Goal: Use online tool/utility: Utilize a website feature to perform a specific function

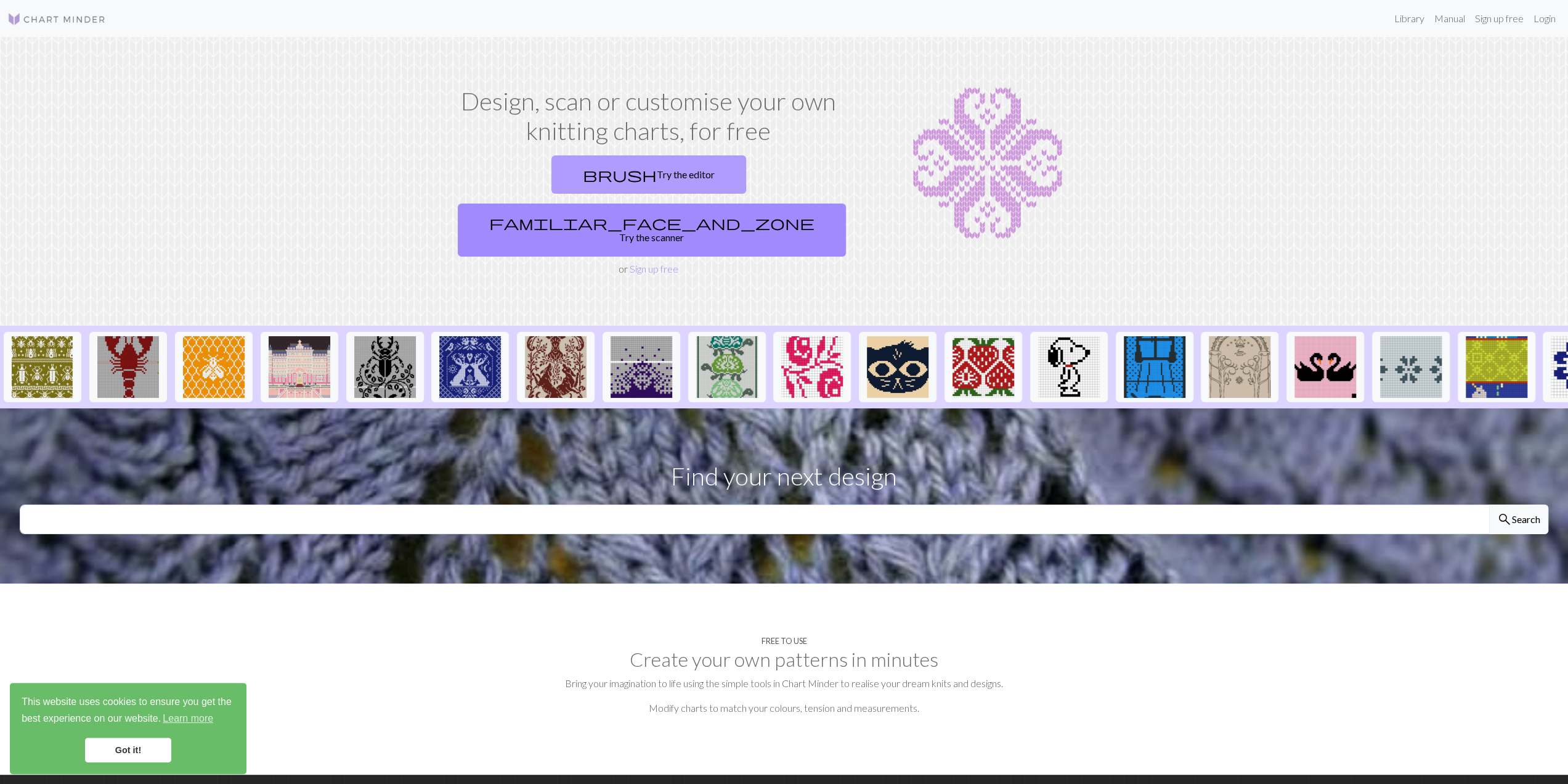
click at [551, 176] on link "brush Try the editor" at bounding box center [648, 174] width 195 height 39
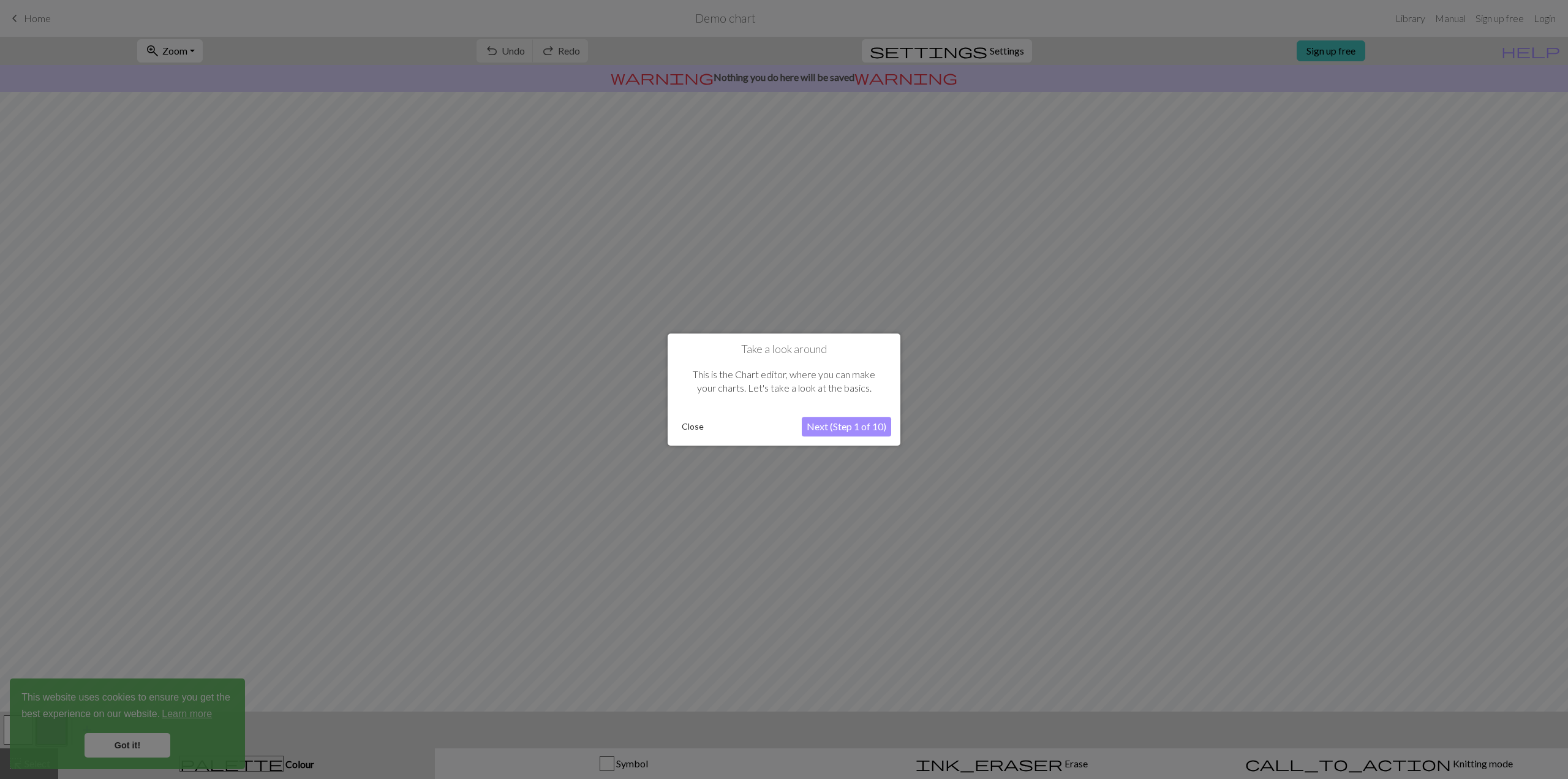
click at [849, 427] on button "Next (Step 1 of 10)" at bounding box center [846, 427] width 90 height 20
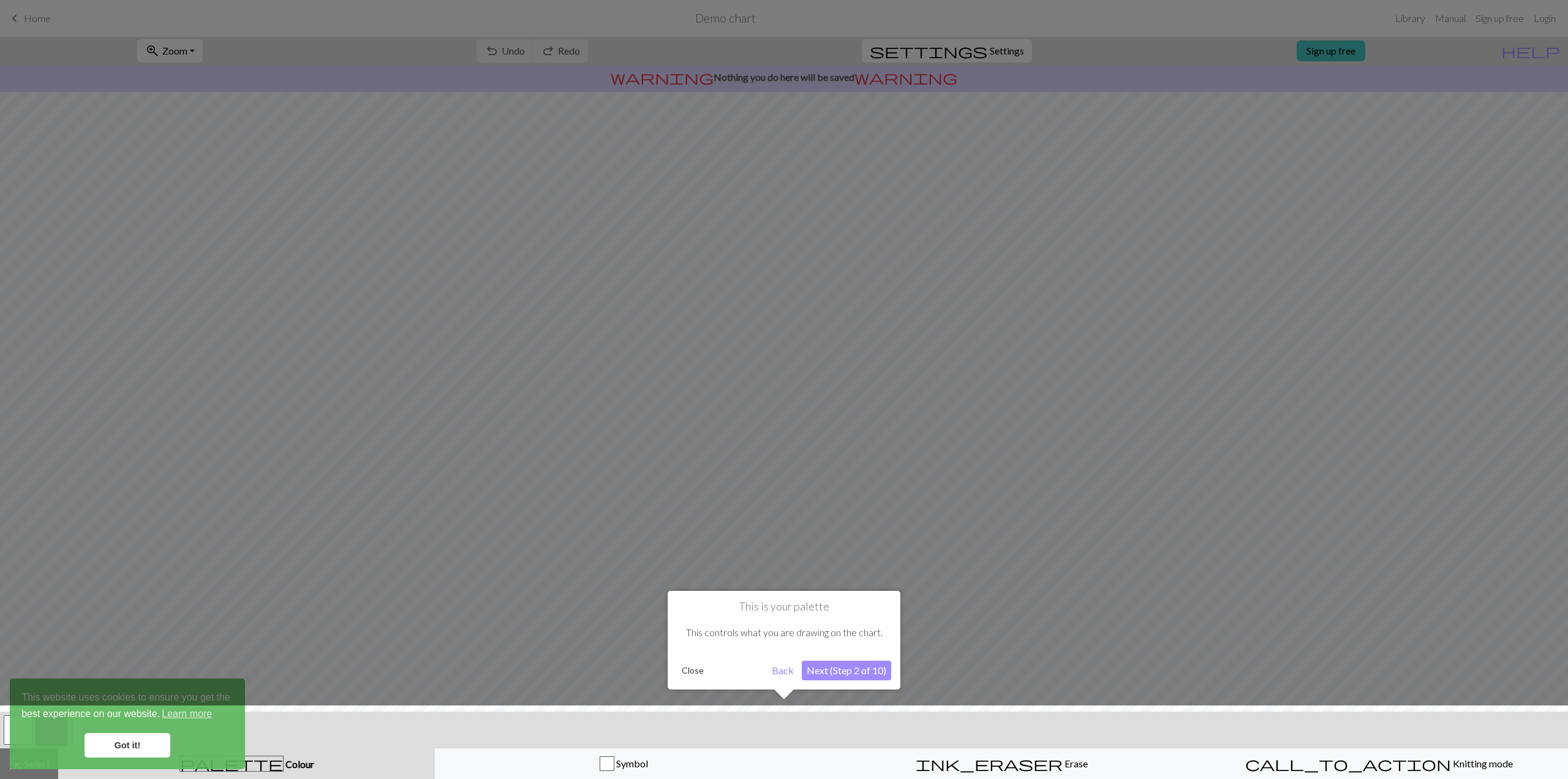
click at [832, 665] on button "Next (Step 2 of 10)" at bounding box center [846, 670] width 90 height 20
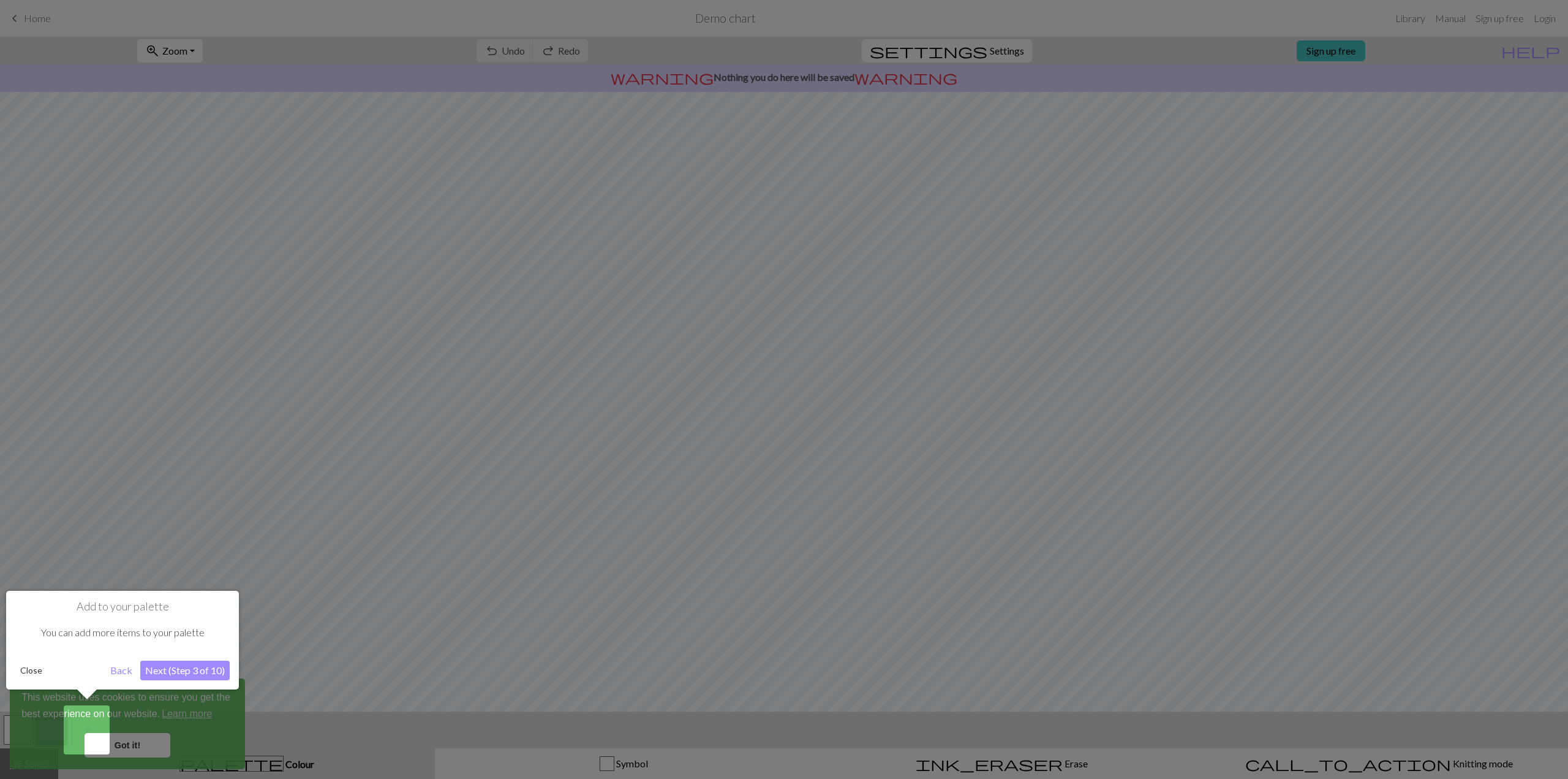
click at [25, 672] on button "Close" at bounding box center [31, 670] width 31 height 19
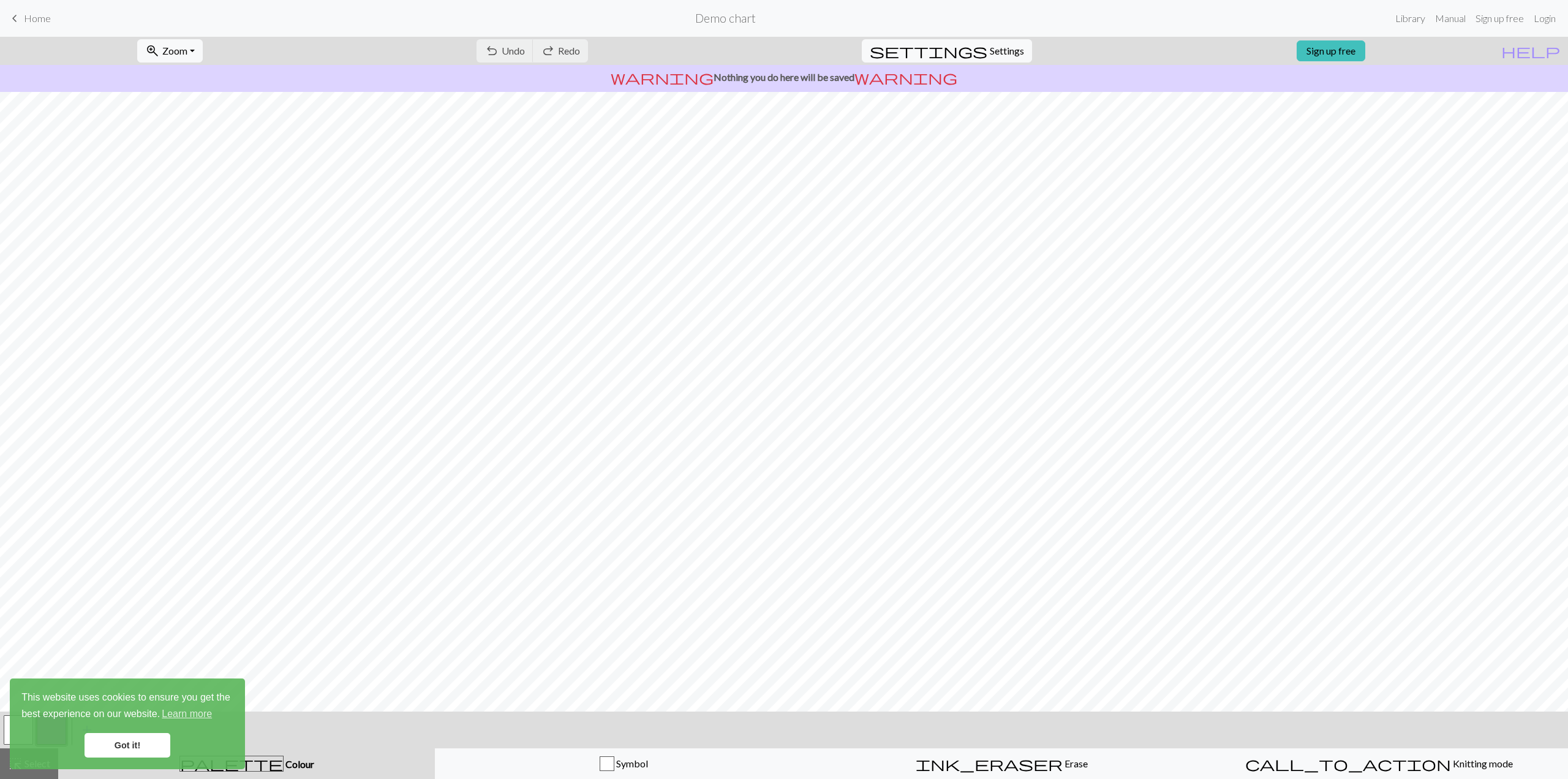
click at [564, 47] on div "undo Undo Undo redo Redo Redo" at bounding box center [532, 50] width 130 height 29
click at [563, 53] on div "undo Undo Undo redo Redo Redo" at bounding box center [532, 50] width 130 height 29
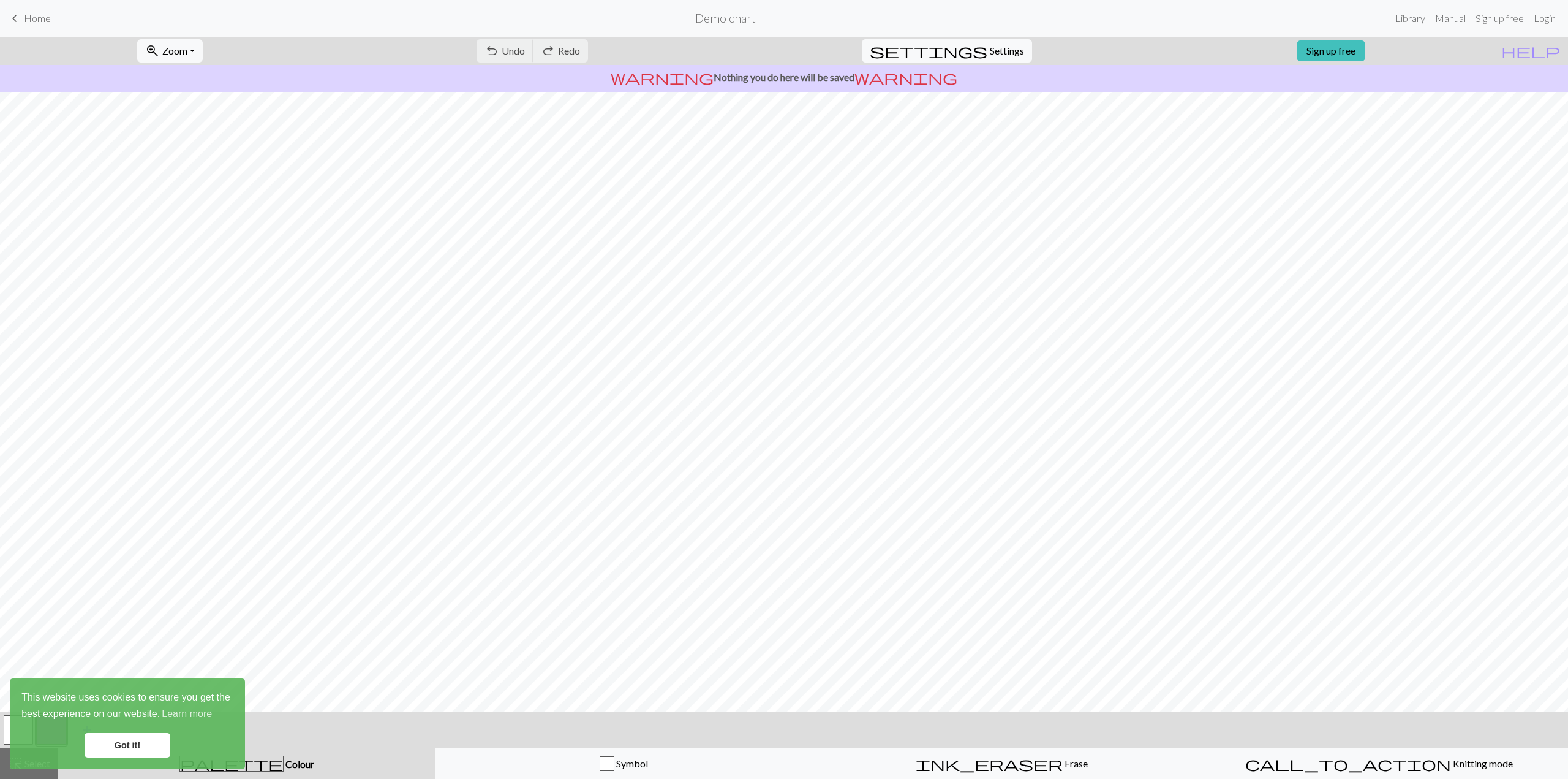
drag, startPoint x: 128, startPoint y: 743, endPoint x: 139, endPoint y: 741, distance: 11.2
click at [131, 742] on link "Got it!" at bounding box center [127, 745] width 86 height 25
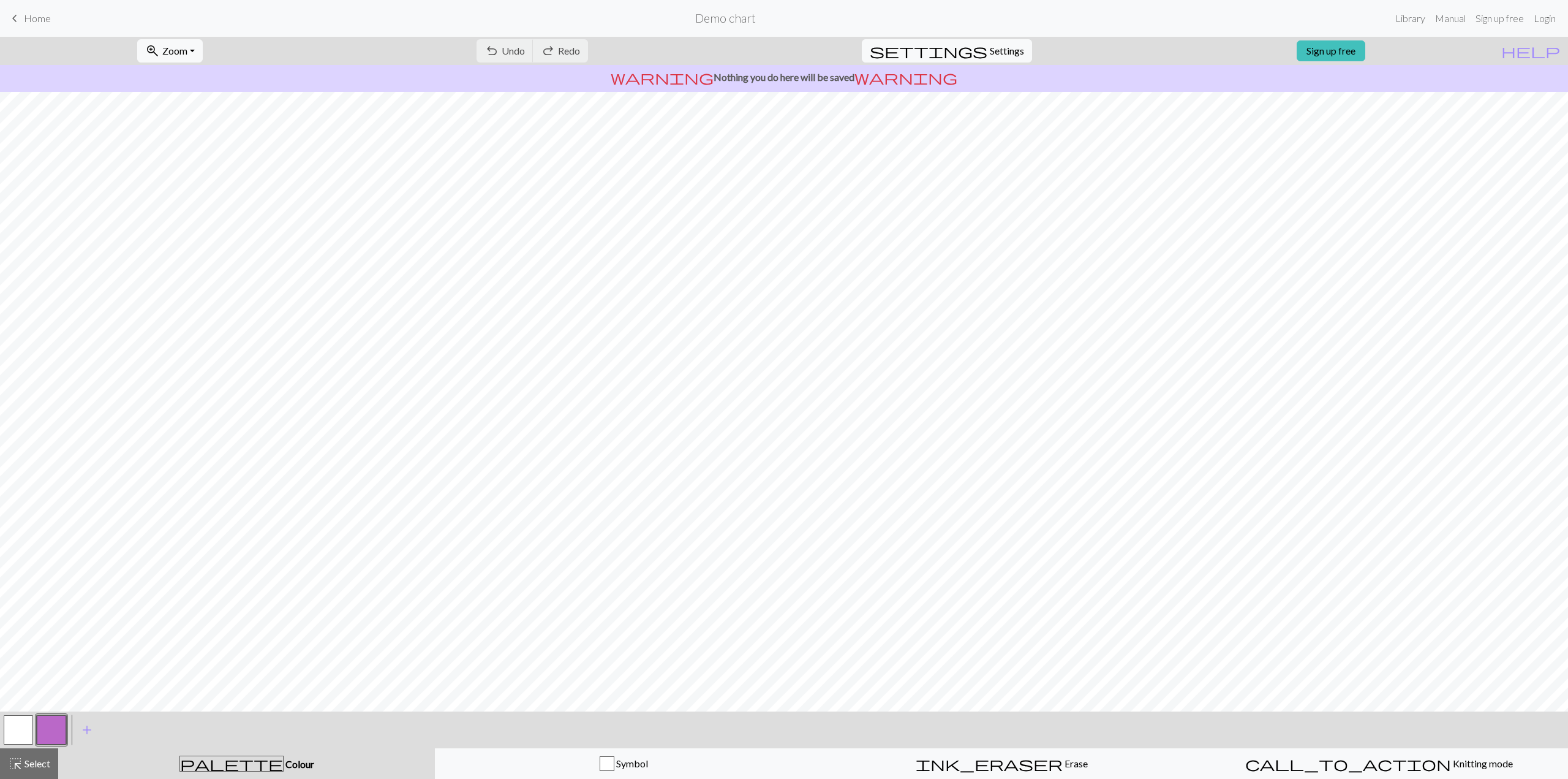
click at [238, 762] on div "This website uses cookies to ensure you get the best experience on our website.…" at bounding box center [127, 723] width 235 height 90
click at [30, 731] on button "button" at bounding box center [19, 730] width 30 height 30
click at [994, 760] on span "ink_eraser" at bounding box center [989, 762] width 147 height 17
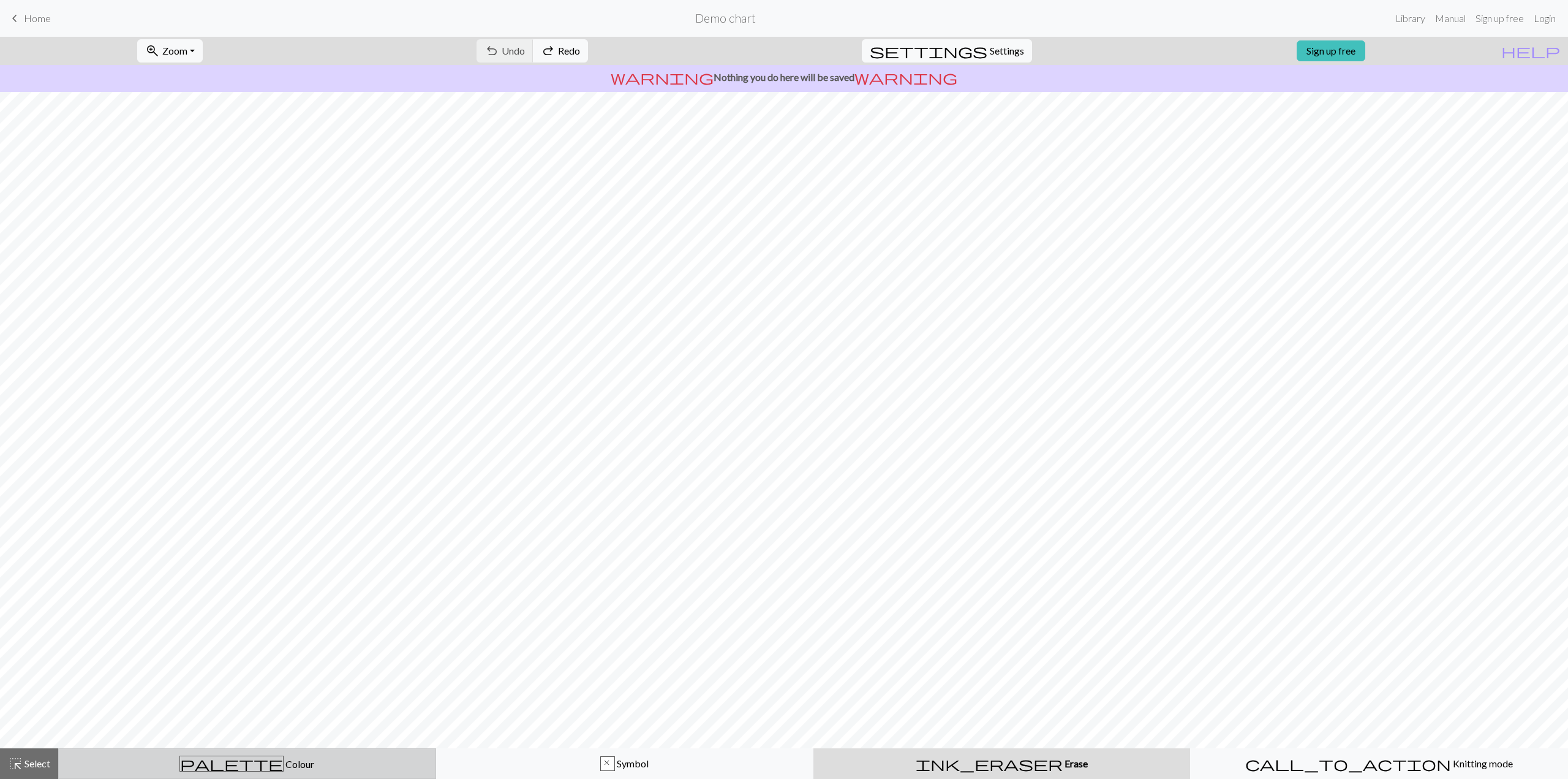
click at [283, 764] on span "Colour" at bounding box center [298, 763] width 30 height 12
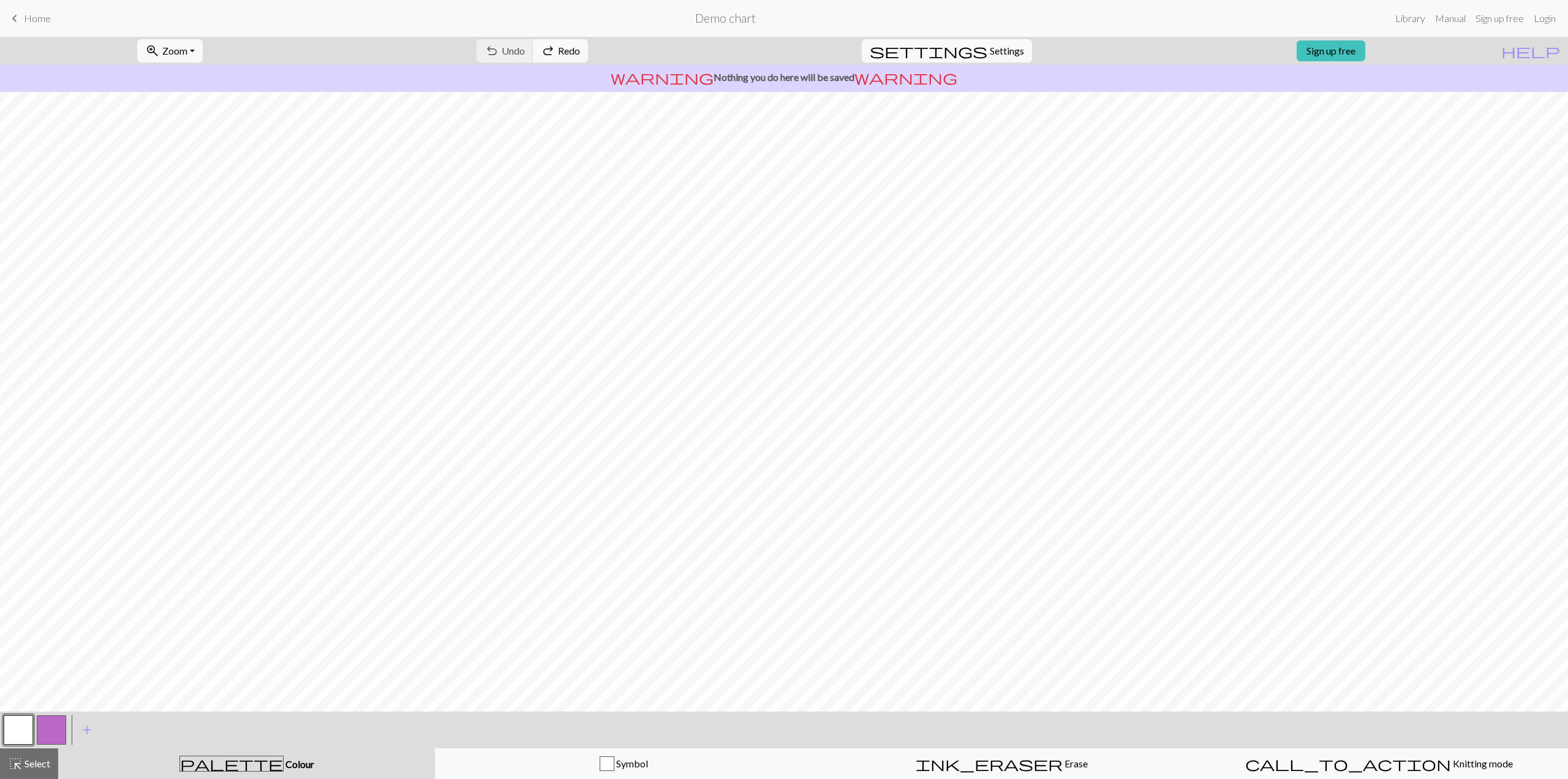
click at [23, 725] on button "button" at bounding box center [19, 730] width 30 height 30
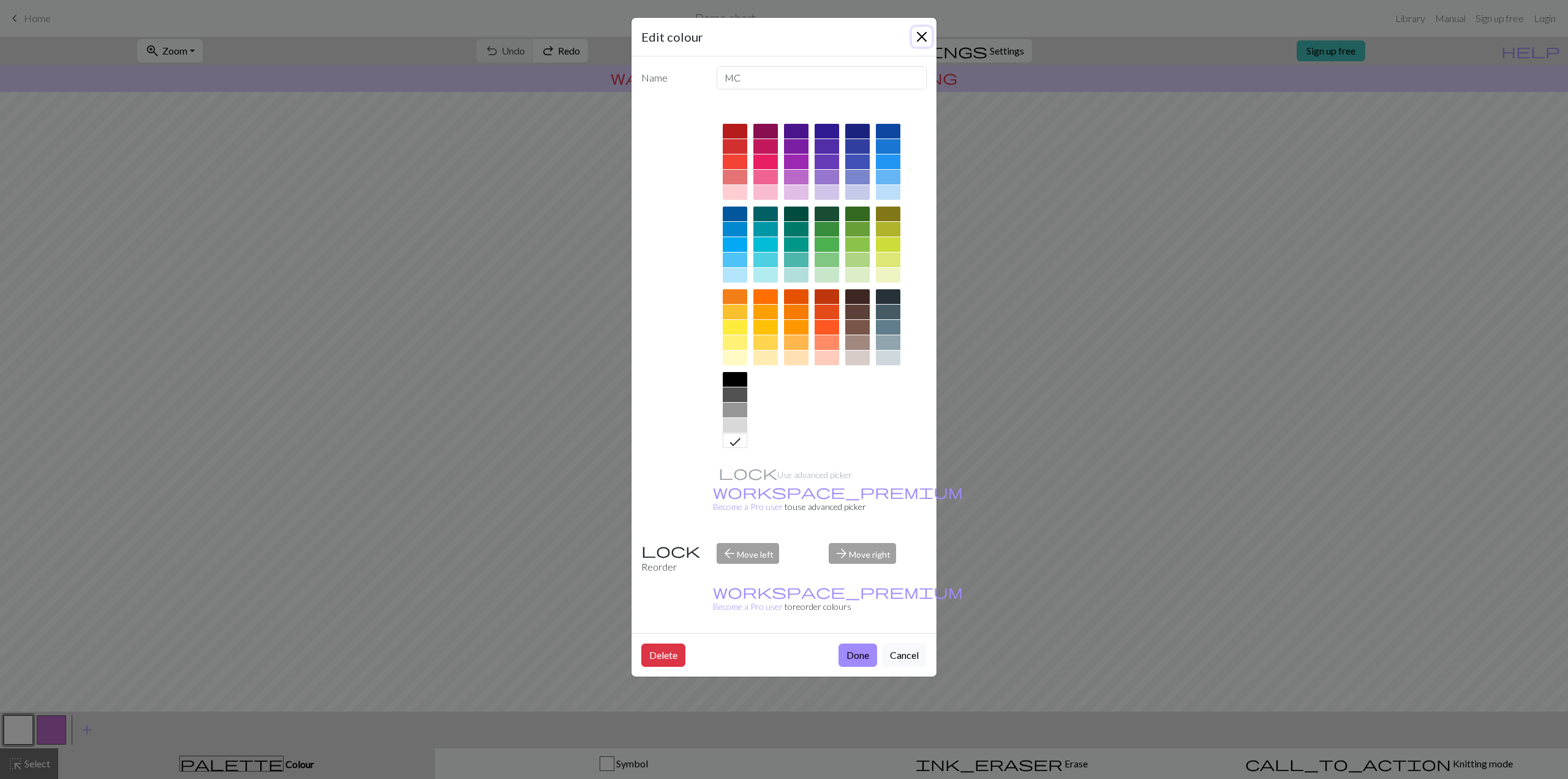
click at [927, 37] on button "Close" at bounding box center [922, 36] width 20 height 20
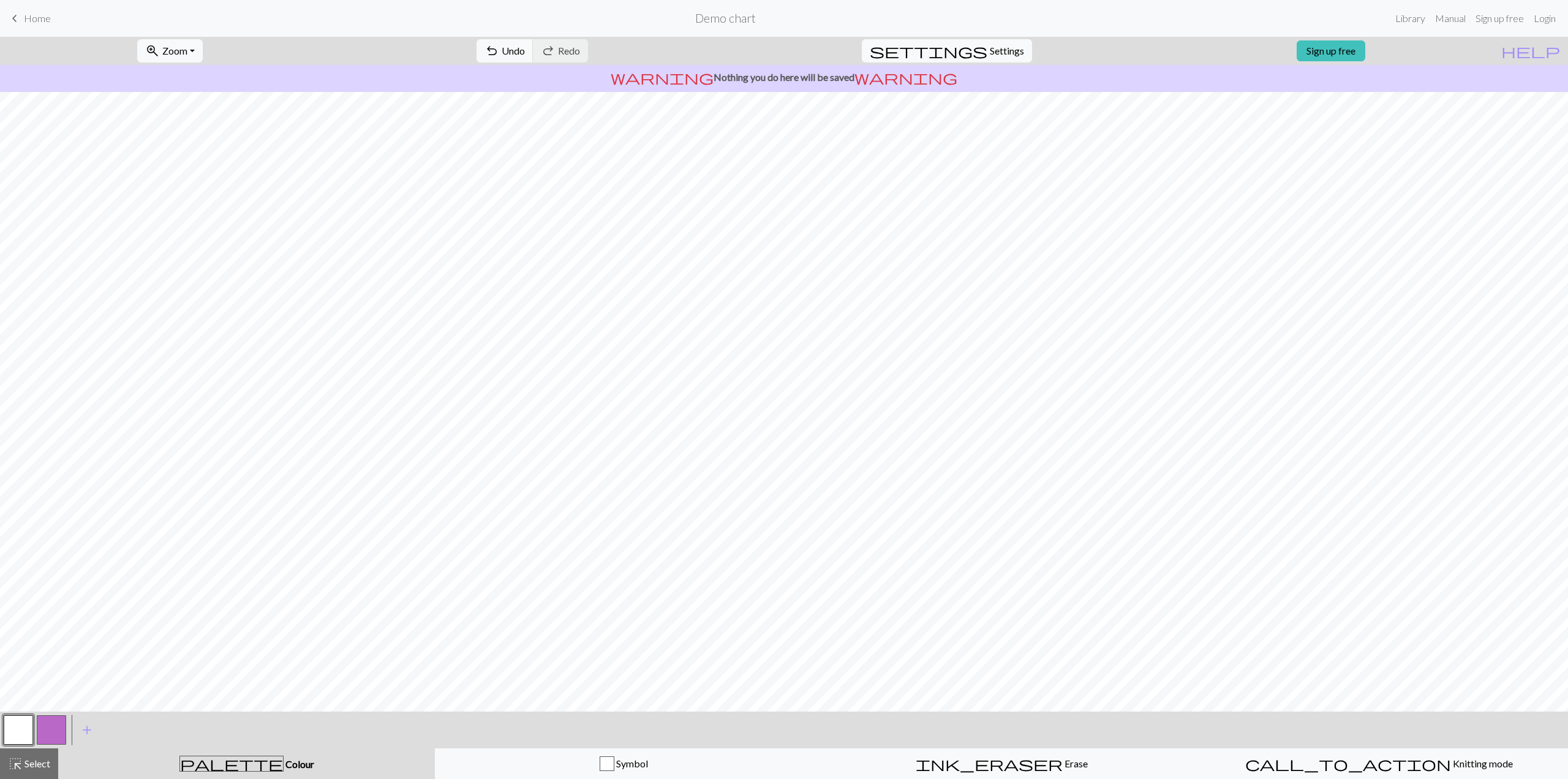
click at [53, 727] on button "button" at bounding box center [51, 730] width 30 height 30
click at [977, 54] on button "settings Settings" at bounding box center [946, 51] width 170 height 24
select select "aran"
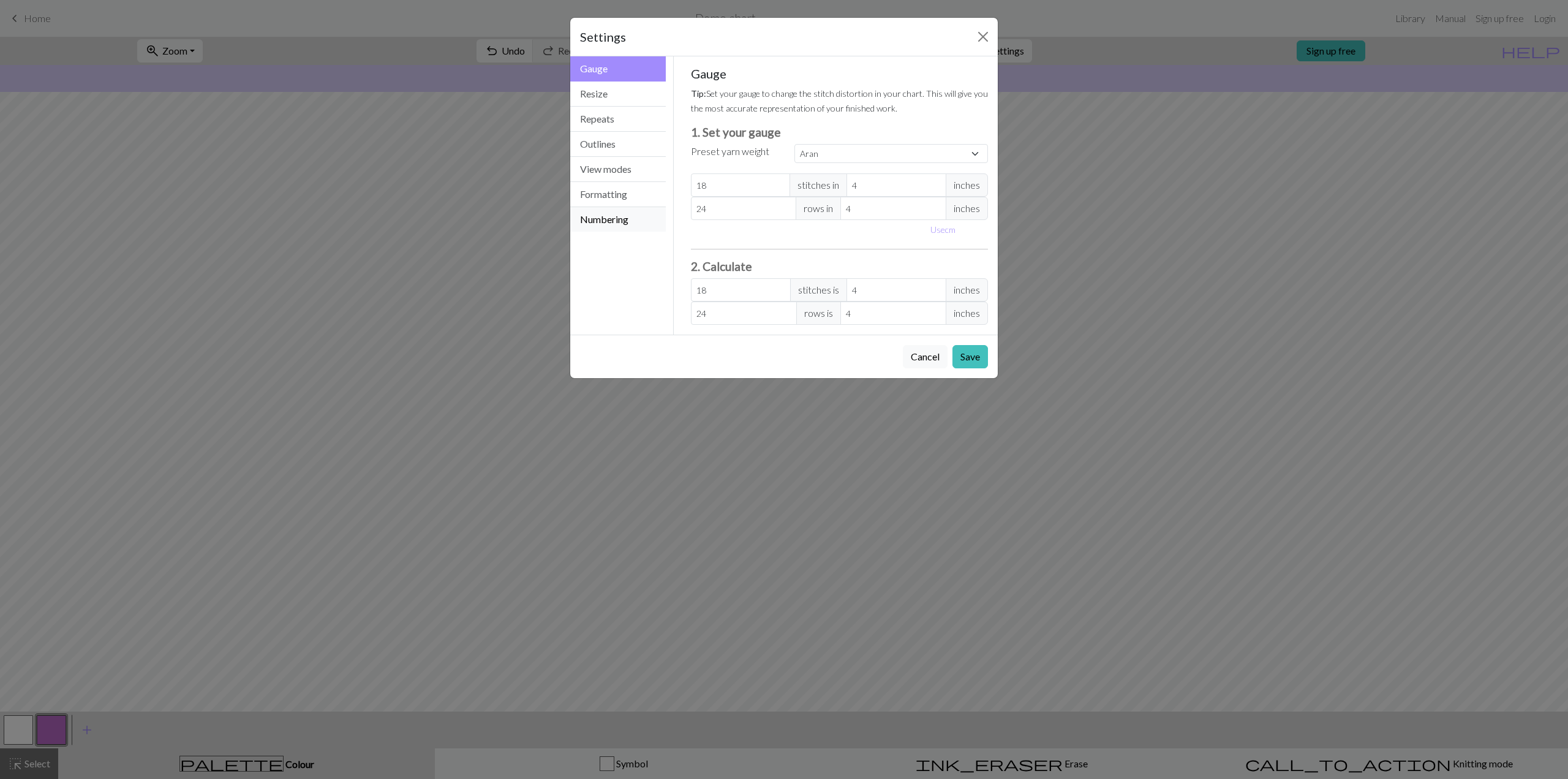
click at [605, 215] on button "Numbering" at bounding box center [618, 219] width 95 height 25
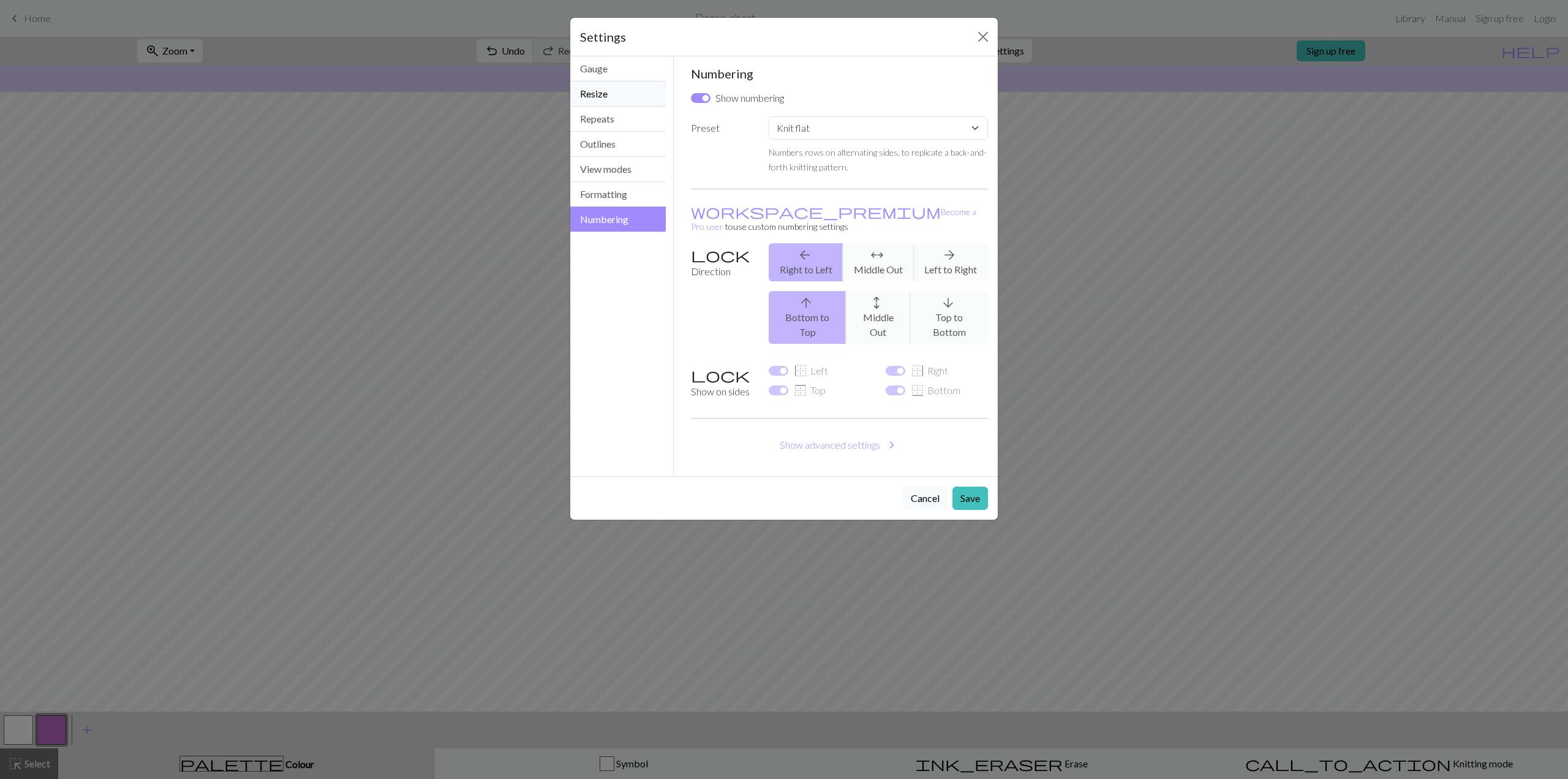
click at [599, 90] on button "Resize" at bounding box center [618, 94] width 95 height 26
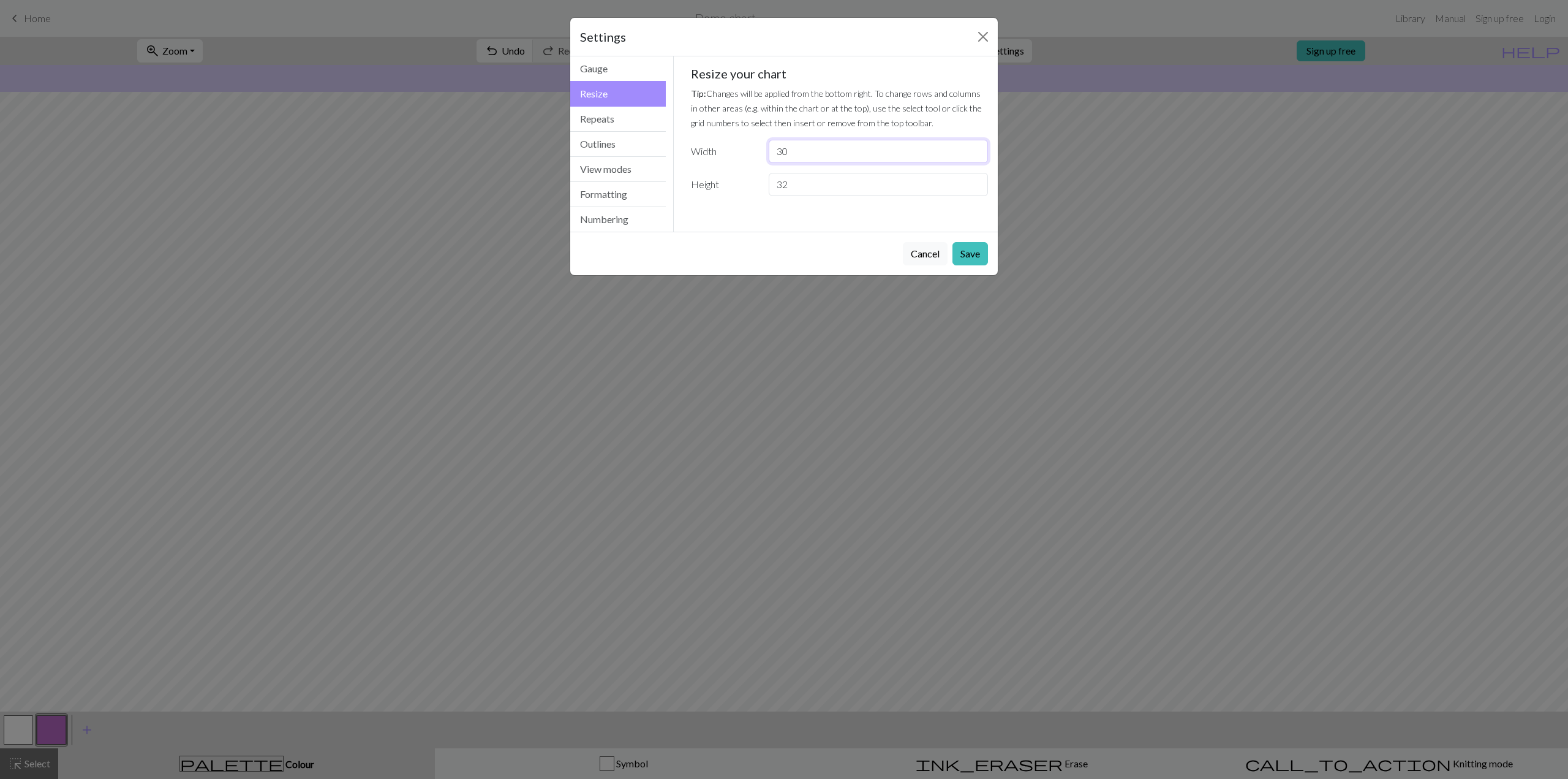
click at [801, 151] on input "30" at bounding box center [878, 151] width 219 height 24
drag, startPoint x: 814, startPoint y: 150, endPoint x: 757, endPoint y: 150, distance: 57.0
click at [756, 150] on div "Width 30" at bounding box center [840, 151] width 313 height 24
type input "7"
type input "80"
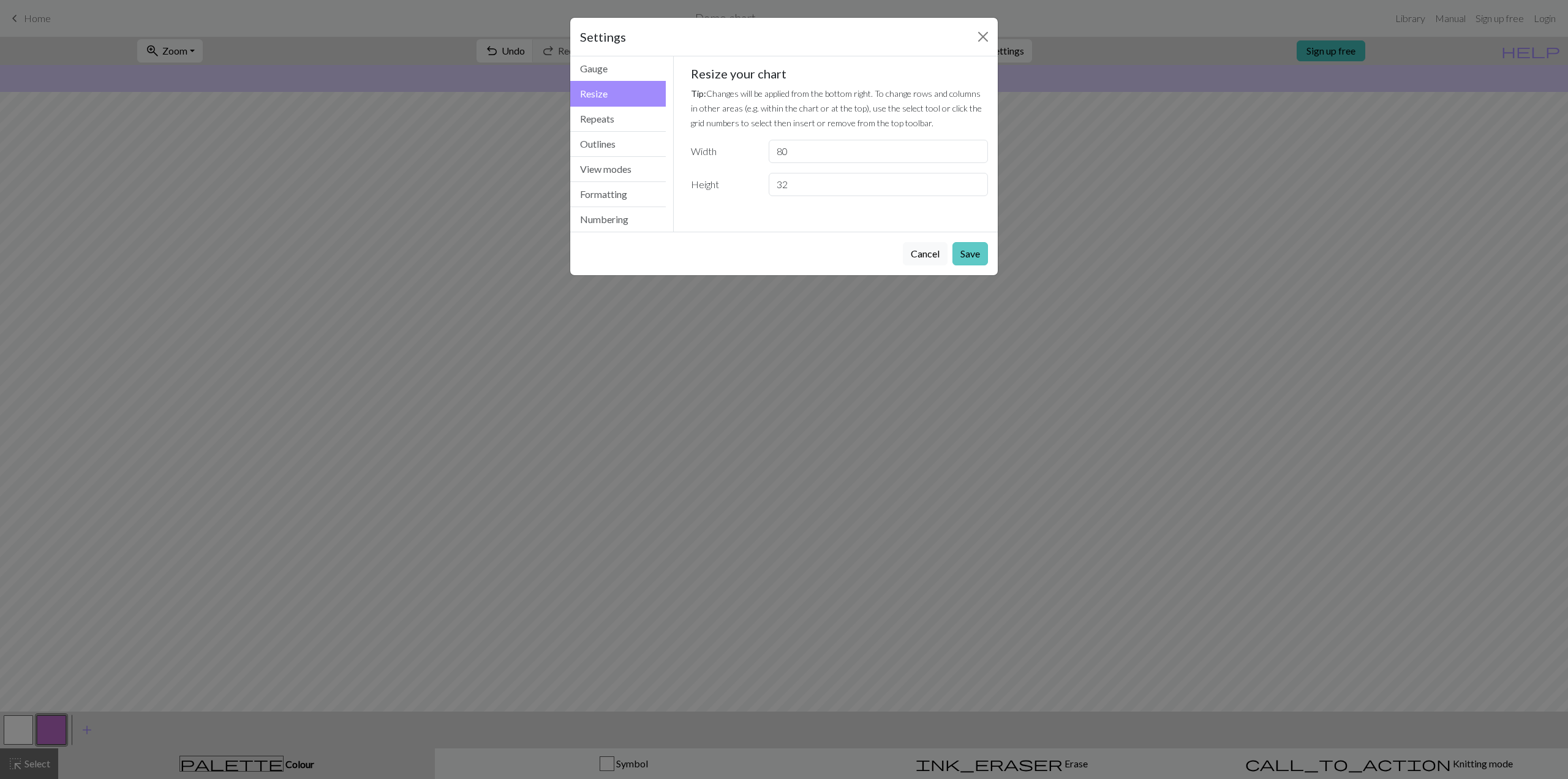
click at [974, 254] on button "Save" at bounding box center [971, 254] width 35 height 24
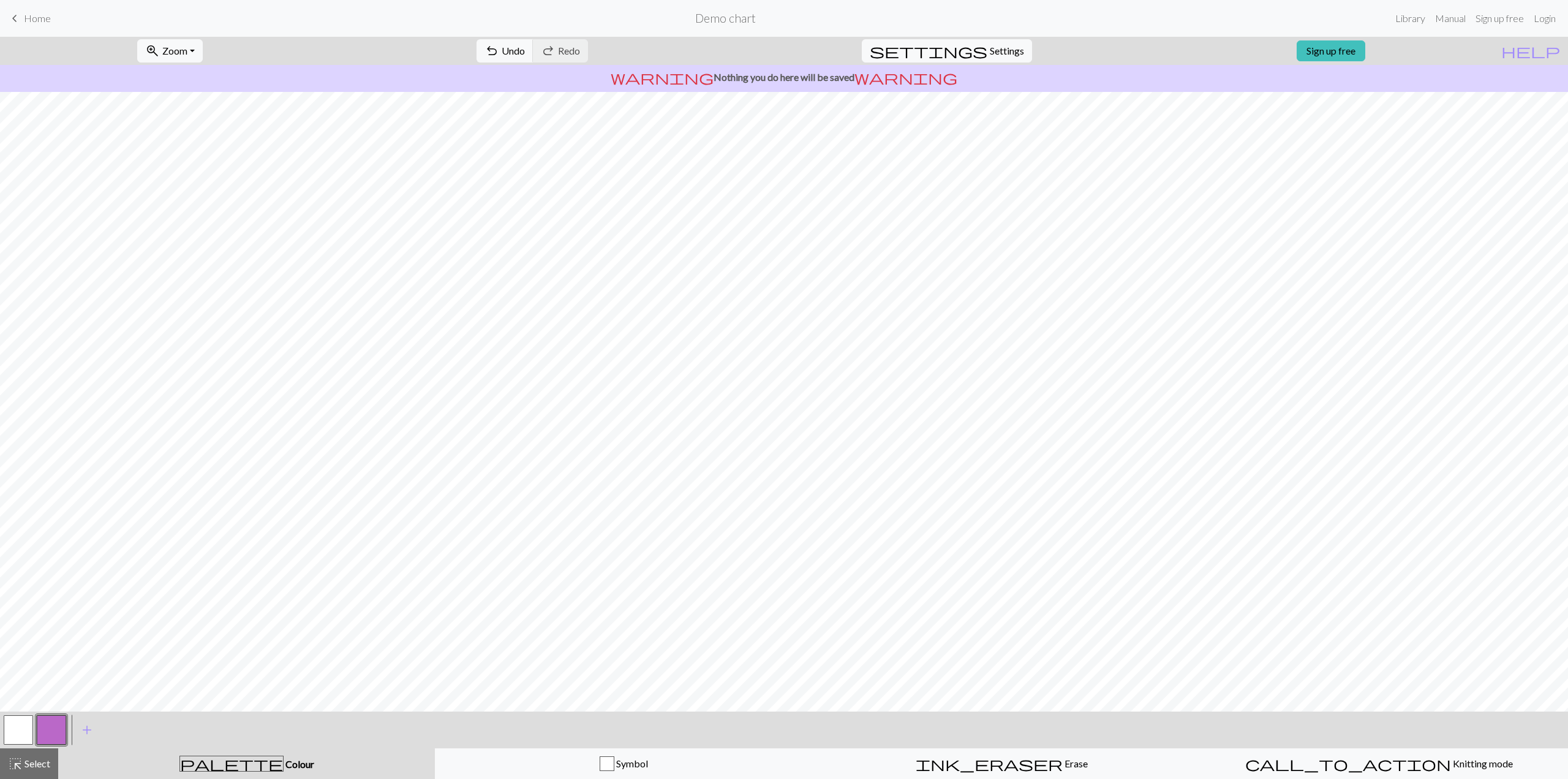
drag, startPoint x: 20, startPoint y: 730, endPoint x: 163, endPoint y: 711, distance: 144.3
click at [21, 729] on button "button" at bounding box center [19, 730] width 30 height 30
click at [51, 731] on button "button" at bounding box center [51, 730] width 30 height 30
click at [1003, 51] on span "Settings" at bounding box center [1007, 50] width 34 height 15
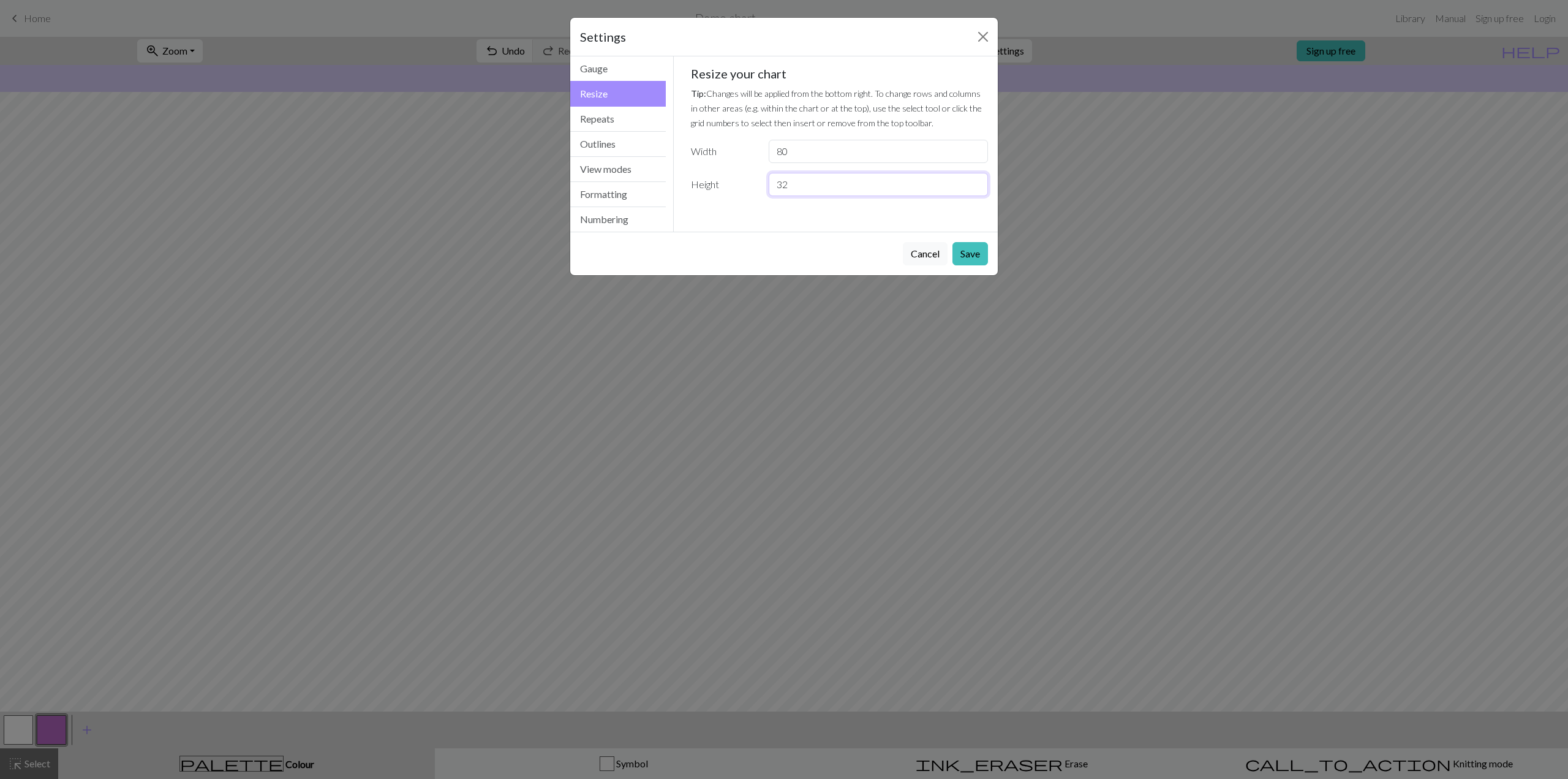
click at [798, 183] on input "32" at bounding box center [878, 185] width 219 height 24
drag, startPoint x: 797, startPoint y: 183, endPoint x: 778, endPoint y: 186, distance: 19.2
click at [778, 186] on input "32" at bounding box center [878, 185] width 219 height 24
type input "56"
click at [962, 252] on button "Save" at bounding box center [971, 254] width 35 height 24
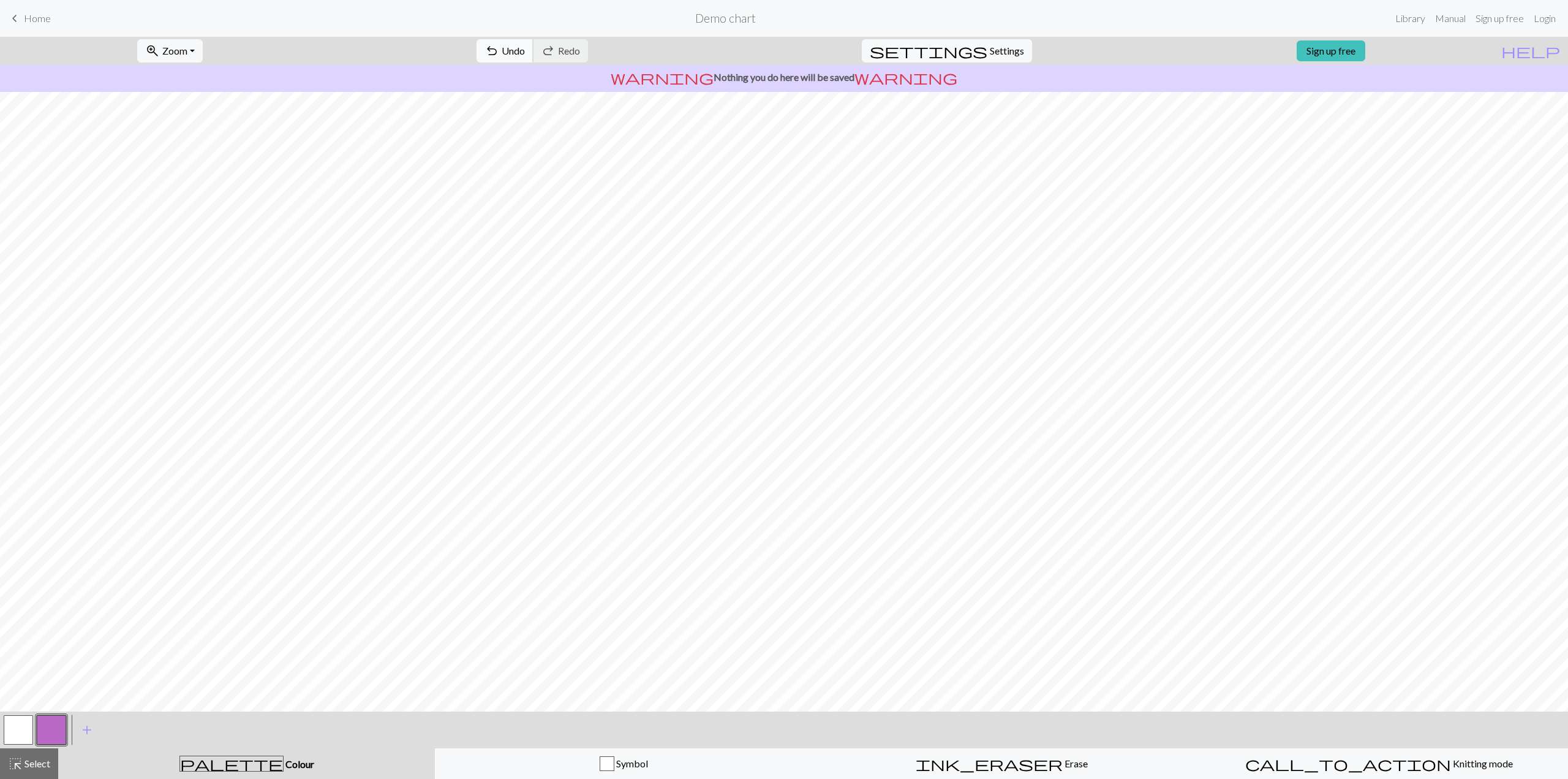
click at [533, 58] on button "undo Undo Undo" at bounding box center [506, 51] width 57 height 24
click at [25, 730] on button "button" at bounding box center [19, 730] width 30 height 30
drag, startPoint x: 44, startPoint y: 738, endPoint x: 196, endPoint y: 720, distance: 153.1
click at [48, 735] on button "button" at bounding box center [51, 730] width 30 height 30
drag, startPoint x: 15, startPoint y: 732, endPoint x: 99, endPoint y: 712, distance: 86.3
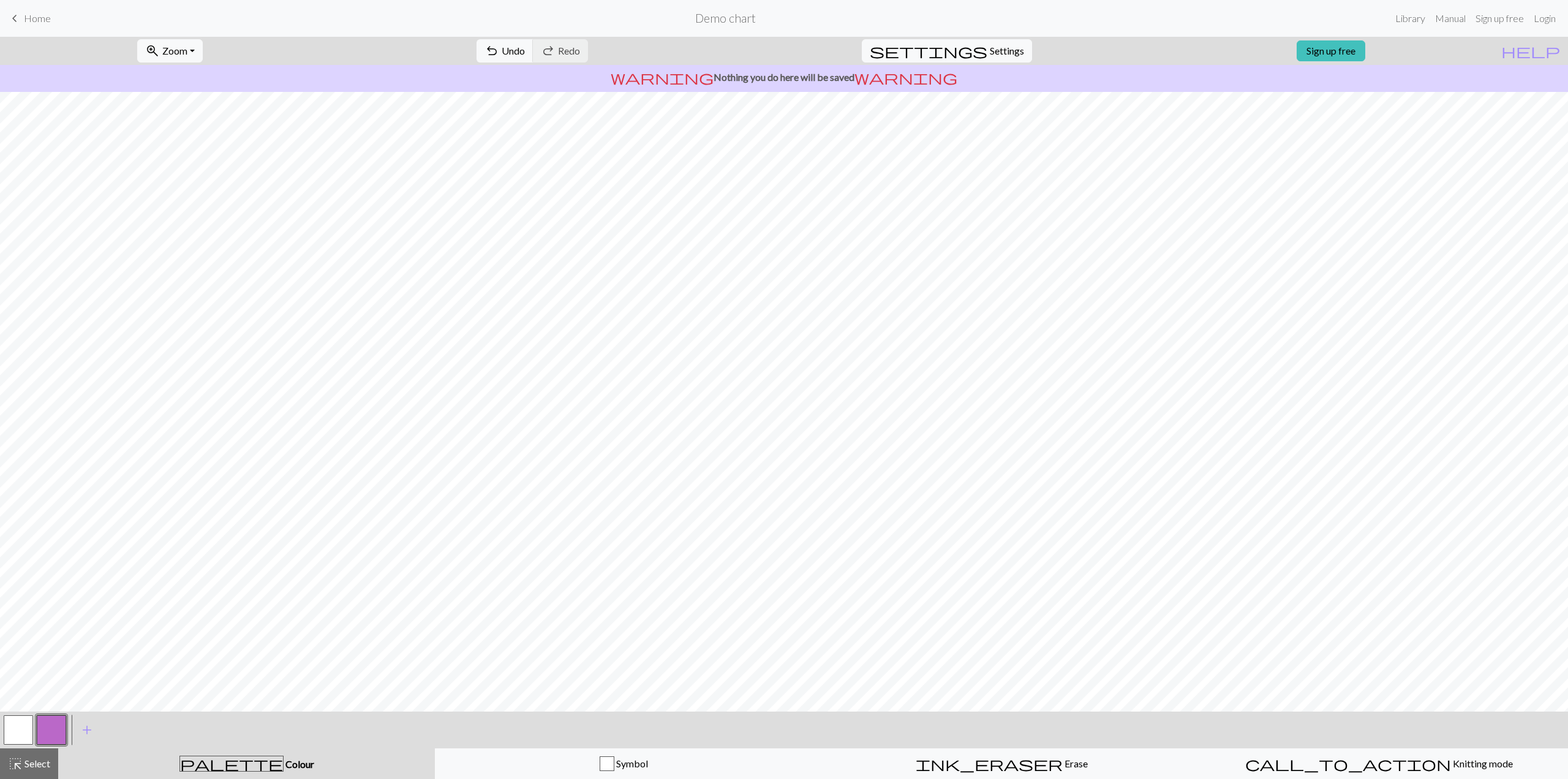
click at [21, 730] on button "button" at bounding box center [19, 730] width 30 height 30
drag, startPoint x: 50, startPoint y: 736, endPoint x: 128, endPoint y: 721, distance: 79.4
click at [51, 736] on button "button" at bounding box center [51, 730] width 30 height 30
drag, startPoint x: 11, startPoint y: 726, endPoint x: 42, endPoint y: 719, distance: 31.8
click at [11, 725] on button "button" at bounding box center [19, 730] width 30 height 30
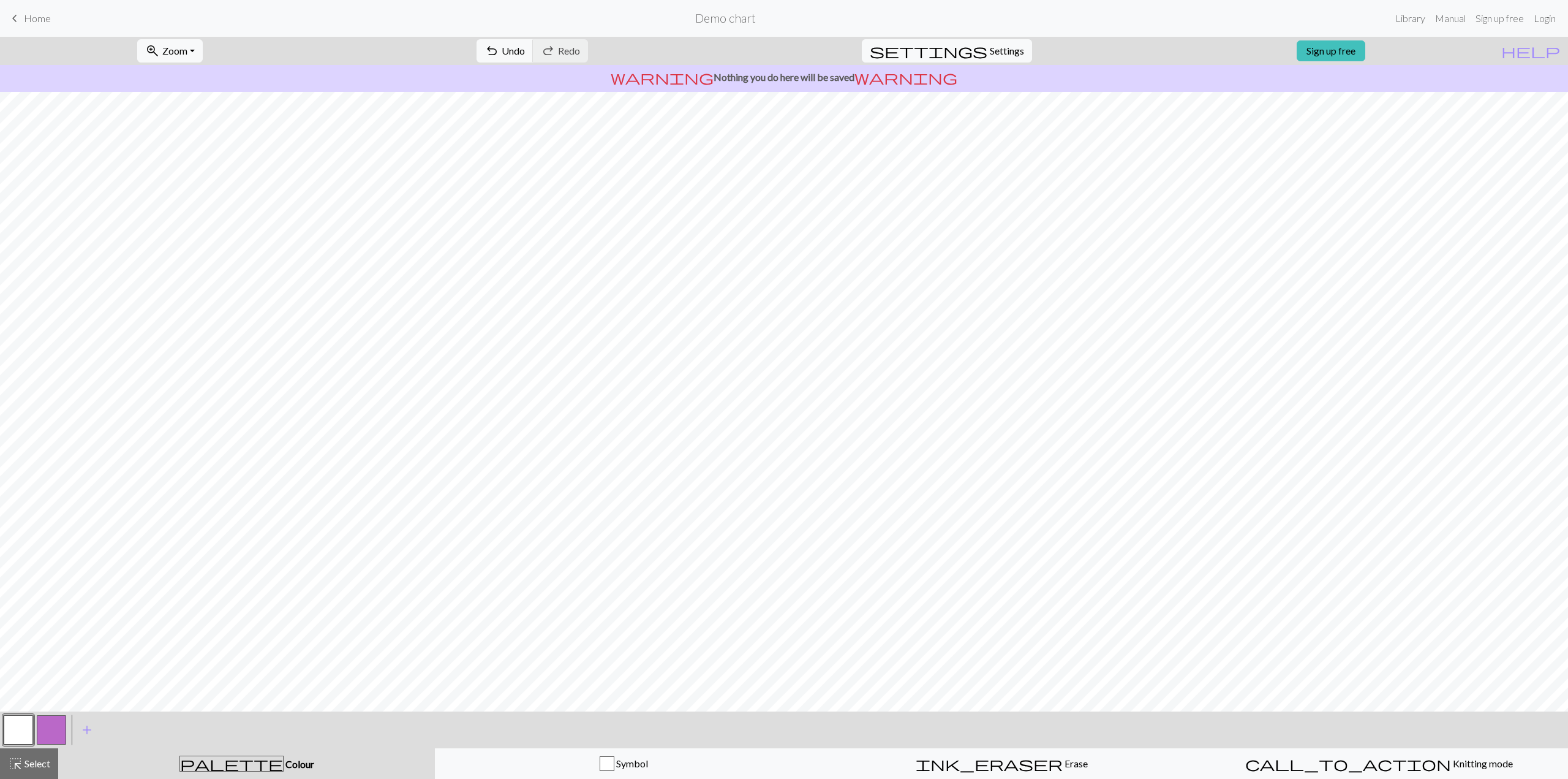
click at [43, 736] on button "button" at bounding box center [51, 730] width 30 height 30
click at [525, 54] on span "Undo" at bounding box center [513, 50] width 24 height 12
click at [25, 737] on button "button" at bounding box center [19, 730] width 30 height 30
click at [51, 724] on button "button" at bounding box center [51, 730] width 30 height 30
click at [15, 736] on button "button" at bounding box center [19, 730] width 30 height 30
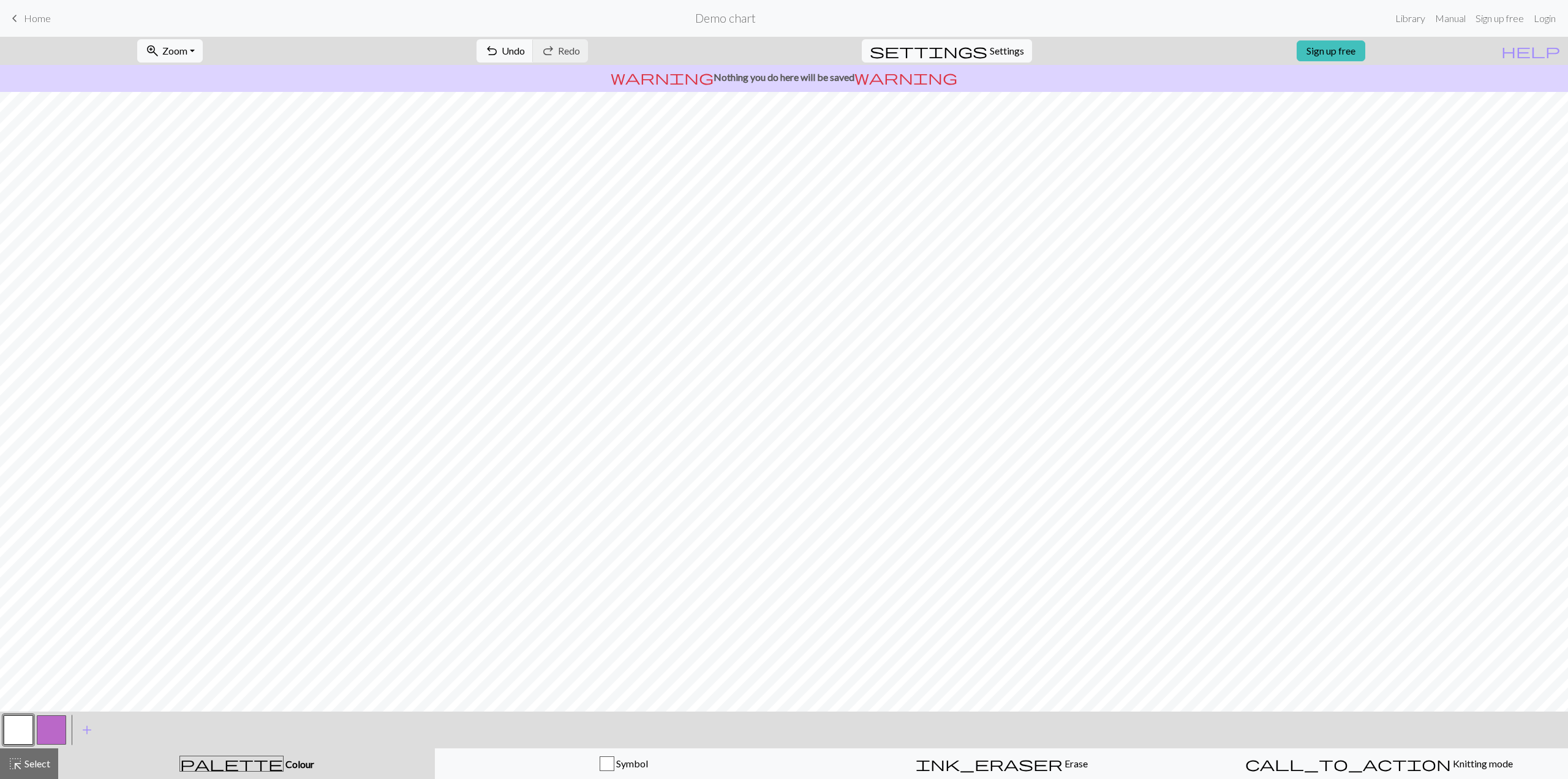
drag, startPoint x: 48, startPoint y: 731, endPoint x: 90, endPoint y: 715, distance: 44.9
click at [48, 730] on button "button" at bounding box center [51, 730] width 30 height 30
drag, startPoint x: 8, startPoint y: 728, endPoint x: 35, endPoint y: 711, distance: 31.9
click at [10, 727] on button "button" at bounding box center [19, 730] width 30 height 30
click at [500, 43] on span "undo" at bounding box center [492, 50] width 15 height 17
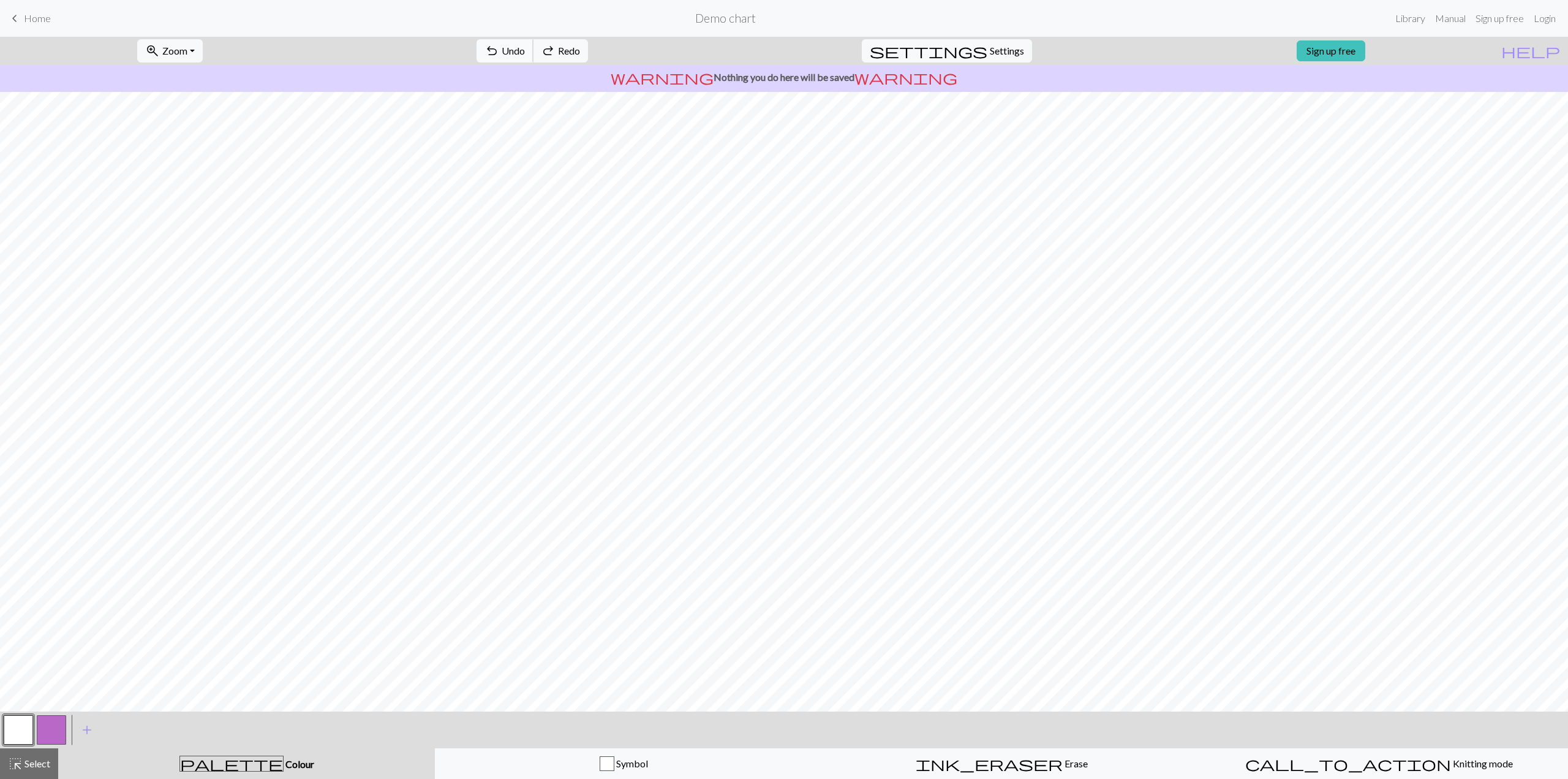
click at [500, 44] on span "undo" at bounding box center [492, 50] width 15 height 17
click at [533, 44] on button "undo Undo Undo" at bounding box center [506, 51] width 57 height 24
click at [533, 43] on button "undo Undo Undo" at bounding box center [506, 51] width 57 height 24
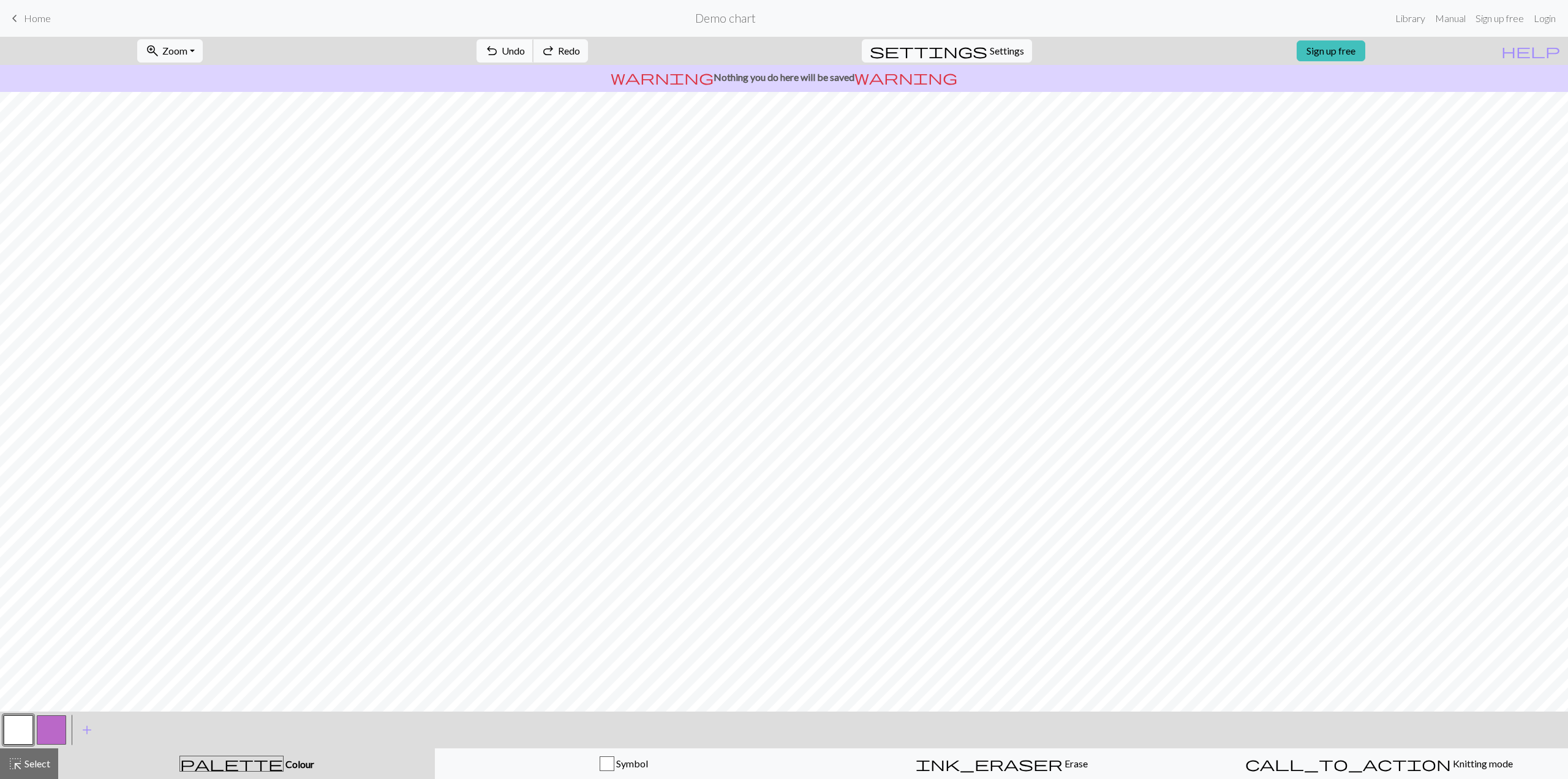
click at [533, 43] on button "undo Undo Undo" at bounding box center [506, 51] width 57 height 24
click at [533, 42] on button "undo Undo Undo" at bounding box center [506, 51] width 57 height 24
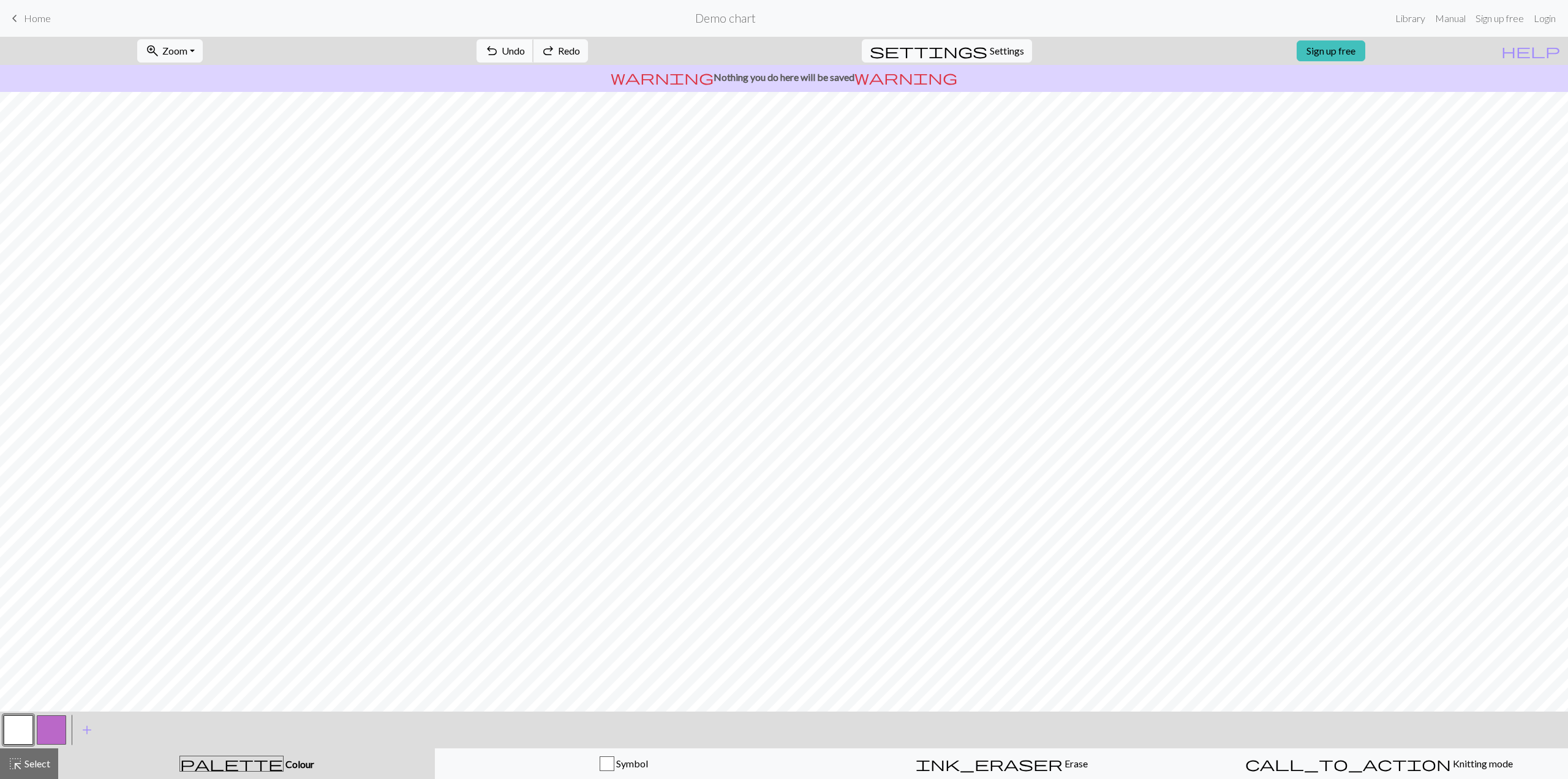
click at [533, 42] on button "undo Undo Undo" at bounding box center [506, 51] width 57 height 24
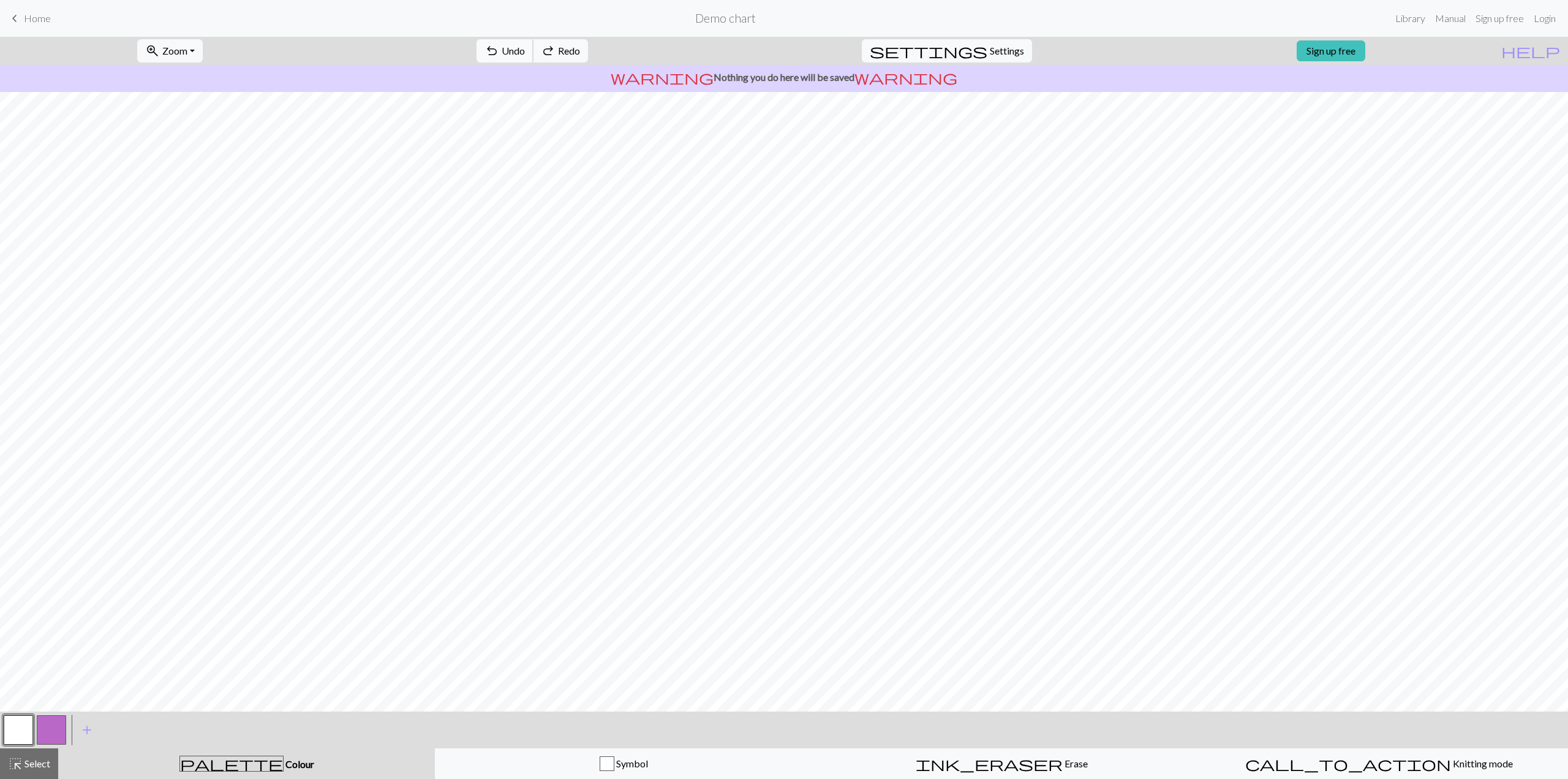
click at [533, 42] on button "undo Undo Undo" at bounding box center [506, 51] width 57 height 24
click at [533, 41] on button "undo Undo Undo" at bounding box center [506, 51] width 57 height 24
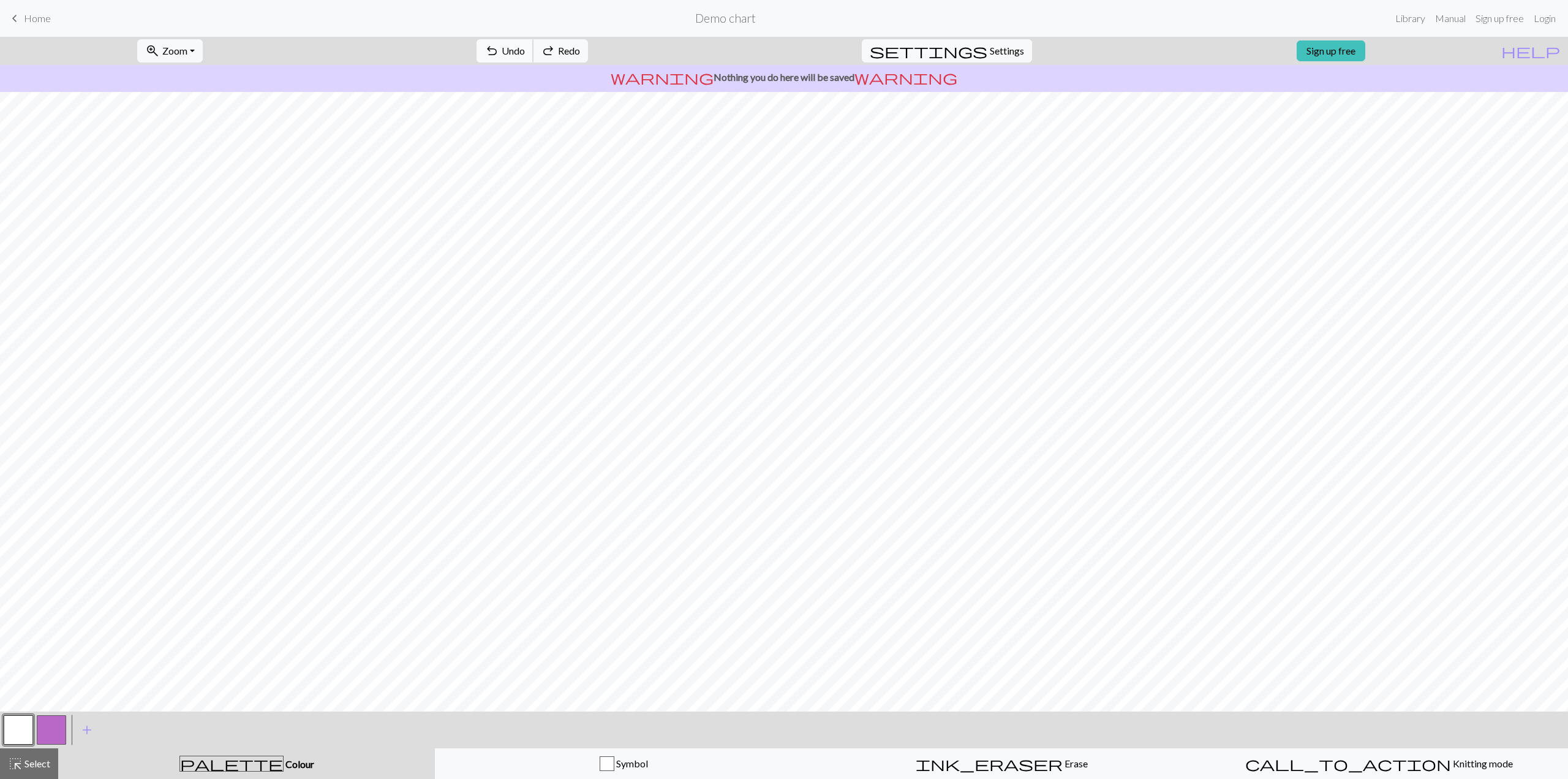
click at [533, 41] on button "undo Undo Undo" at bounding box center [506, 51] width 57 height 24
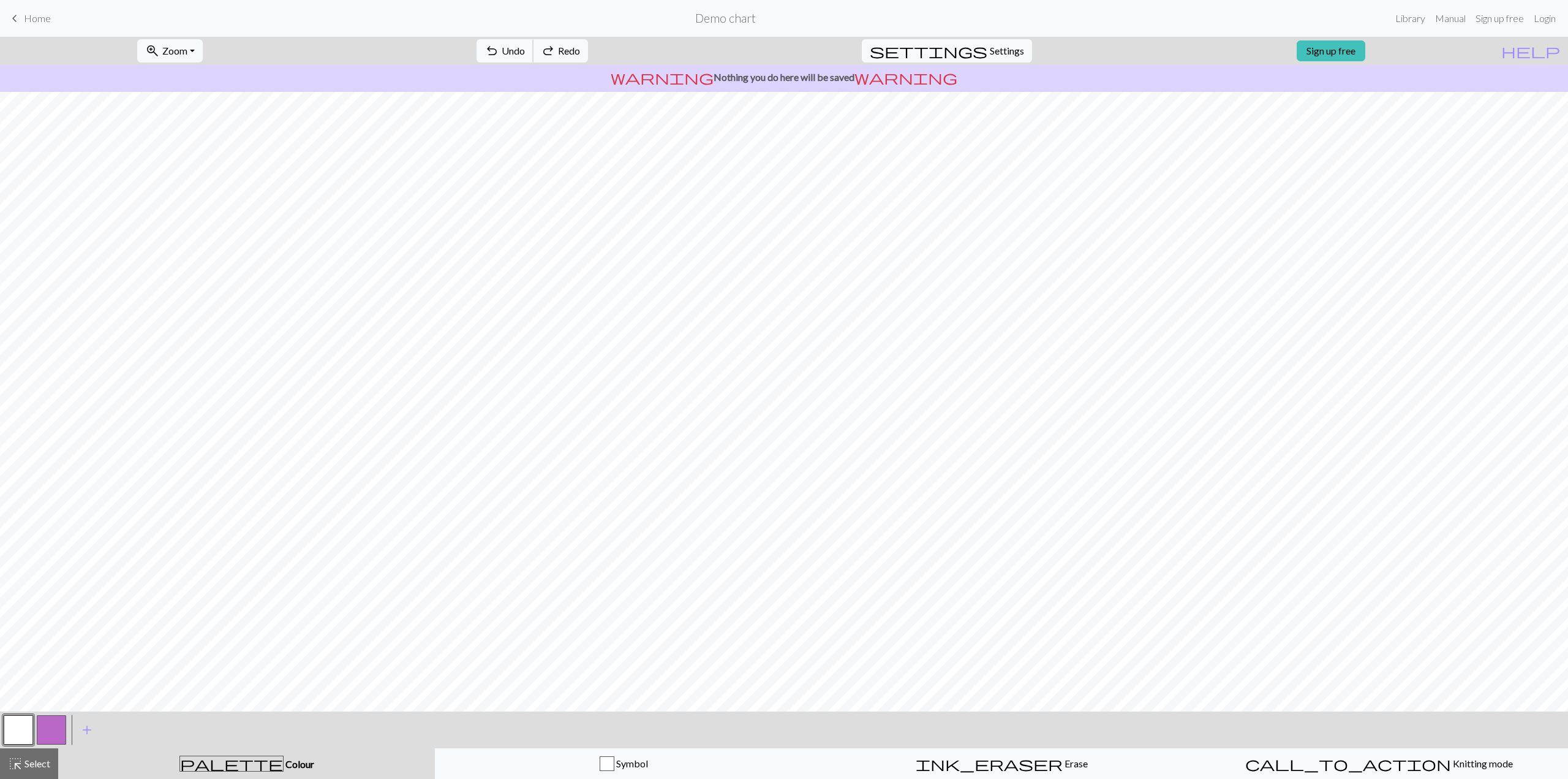
click at [533, 40] on button "undo Undo Undo" at bounding box center [506, 51] width 57 height 24
click at [60, 727] on button "button" at bounding box center [51, 730] width 30 height 30
click at [12, 726] on button "button" at bounding box center [19, 730] width 30 height 30
